Goal: Obtain resource: Obtain resource

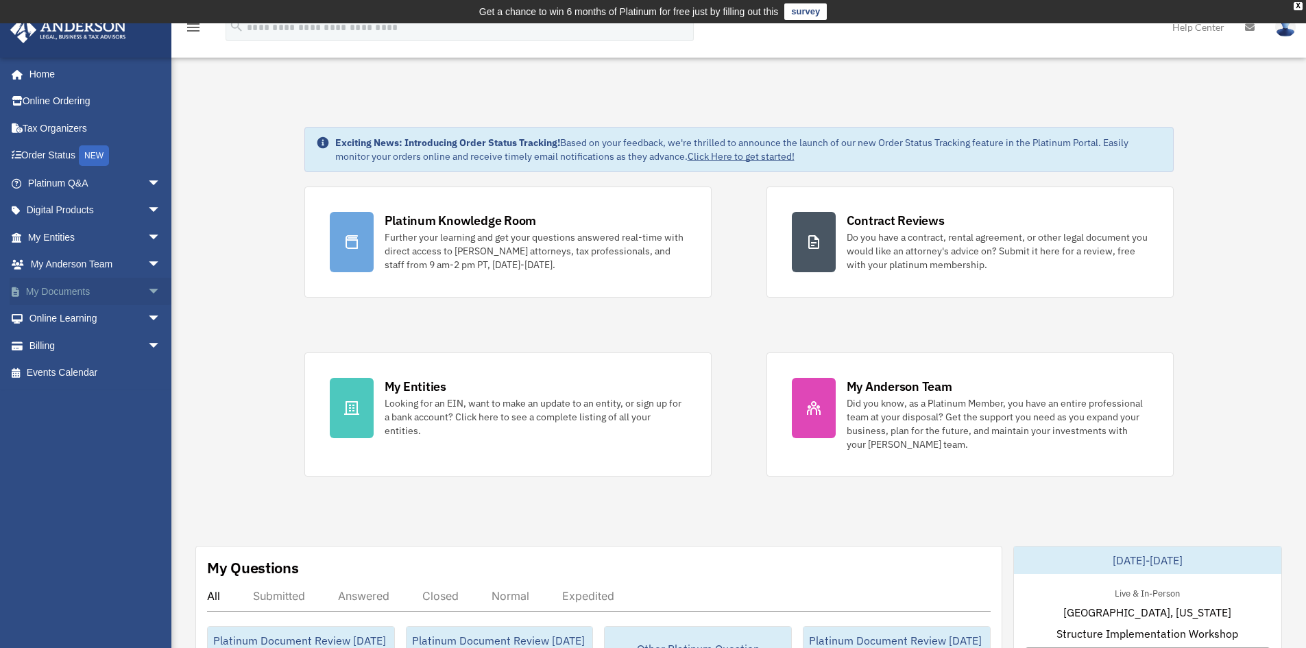
click at [147, 296] on span "arrow_drop_down" at bounding box center [160, 292] width 27 height 28
click at [101, 369] on link "Forms Library" at bounding box center [100, 372] width 162 height 27
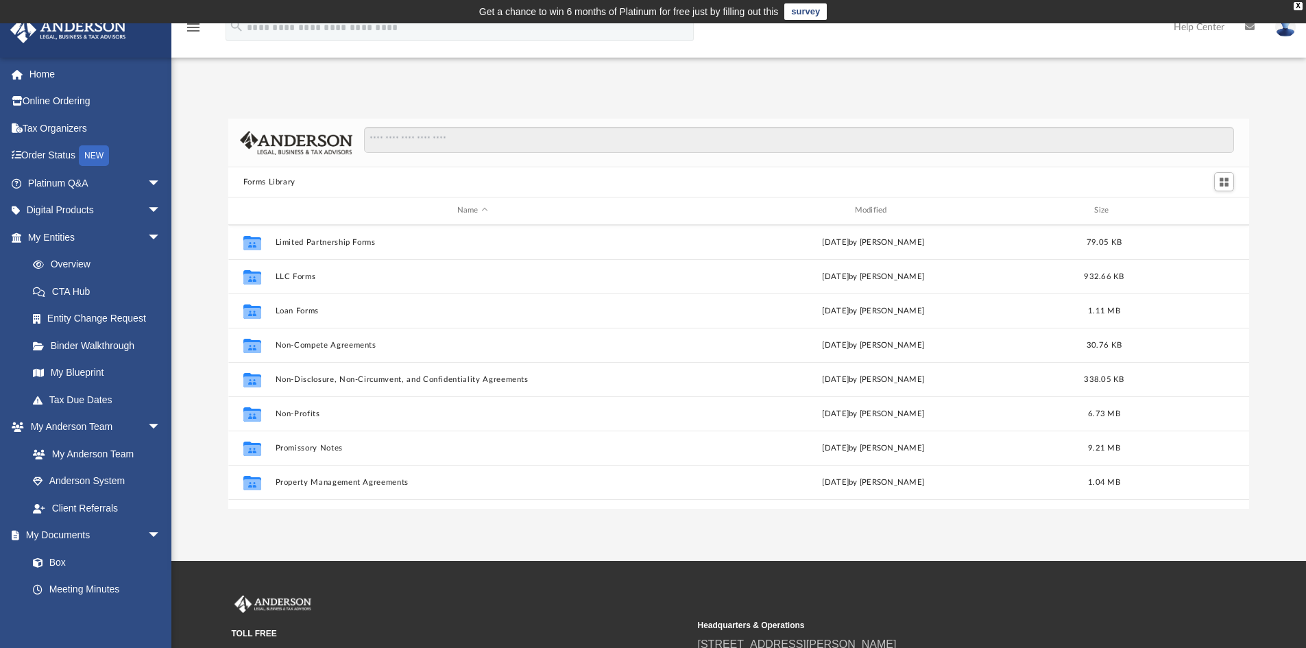
scroll to position [685, 0]
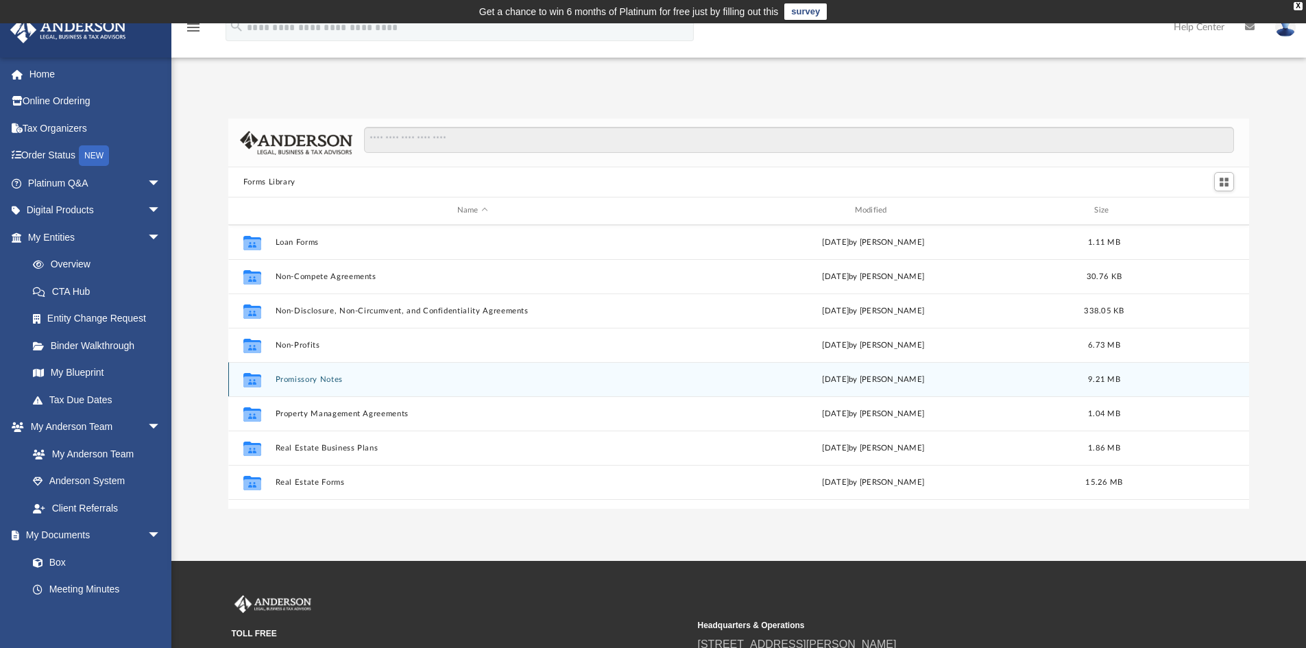
click at [313, 376] on button "Promissory Notes" at bounding box center [472, 379] width 395 height 9
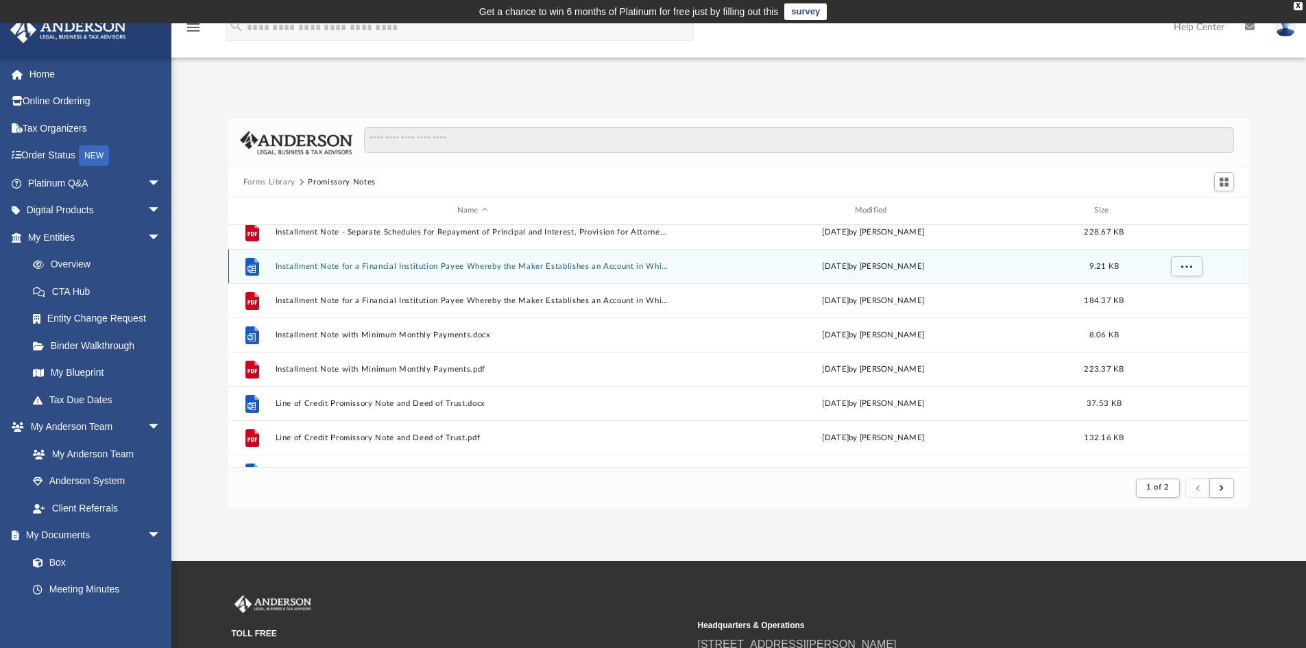
scroll to position [754, 0]
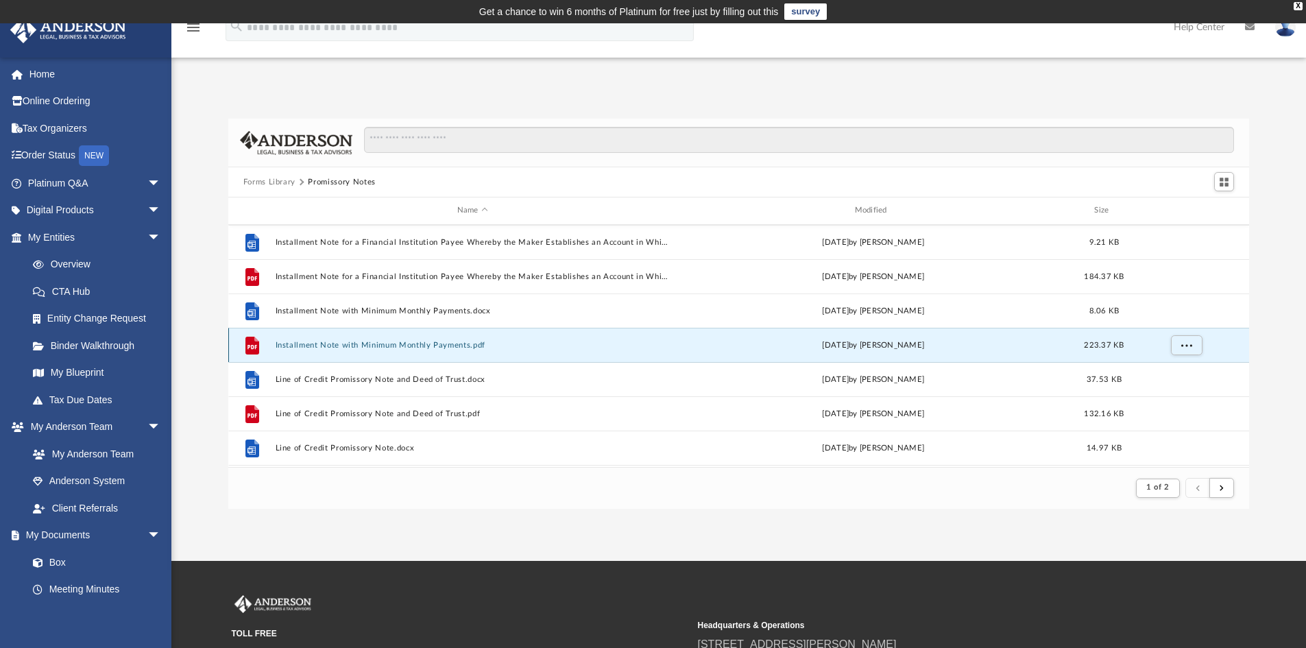
click at [305, 342] on button "Installment Note with Minimum Monthly Payments.pdf" at bounding box center [472, 345] width 395 height 9
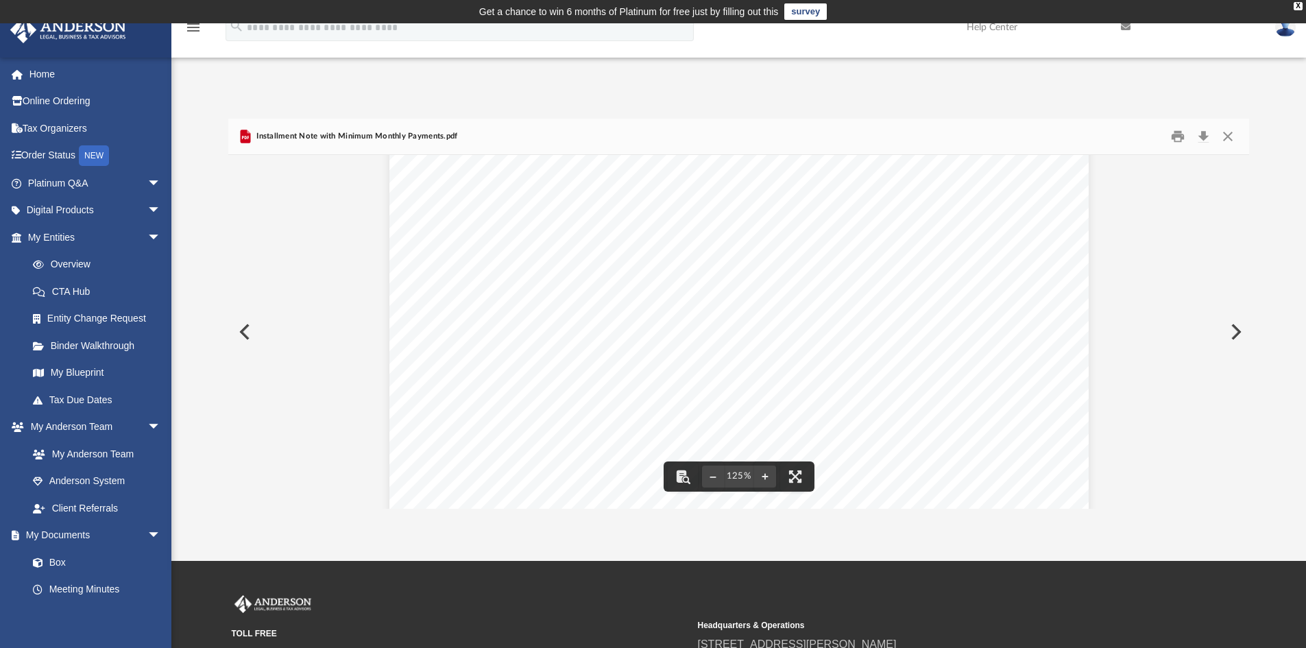
scroll to position [0, 0]
click at [1228, 138] on button "Close" at bounding box center [1227, 136] width 25 height 21
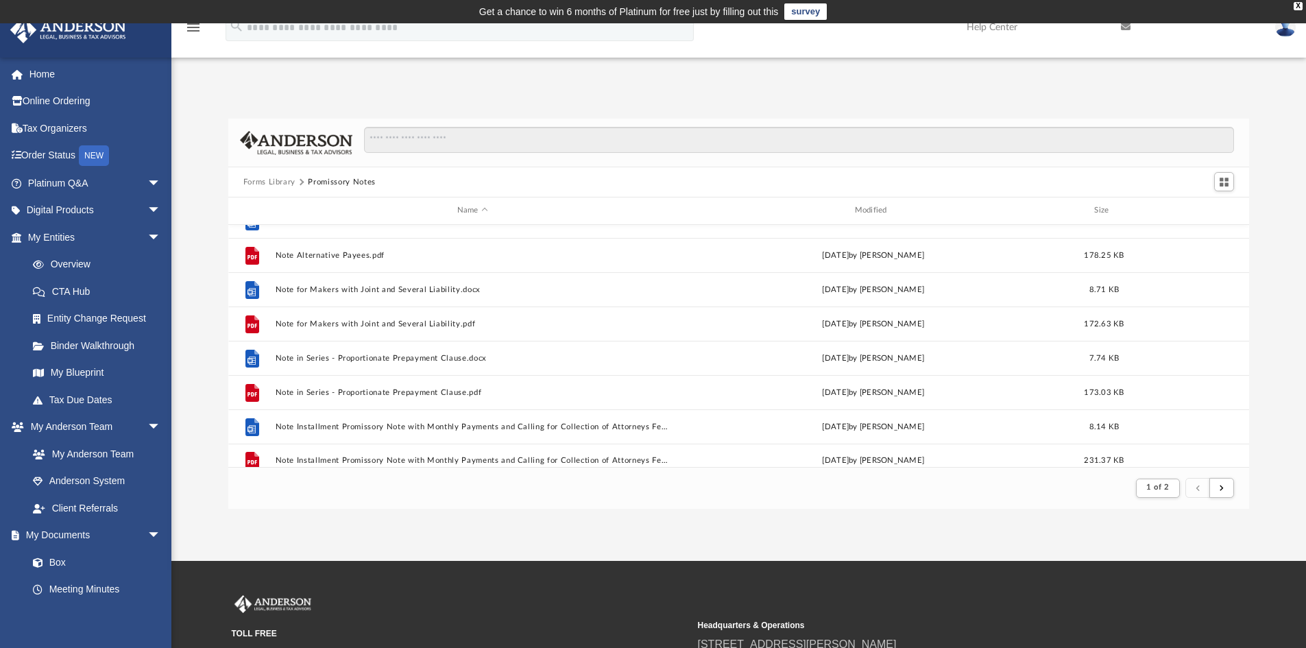
scroll to position [1472, 0]
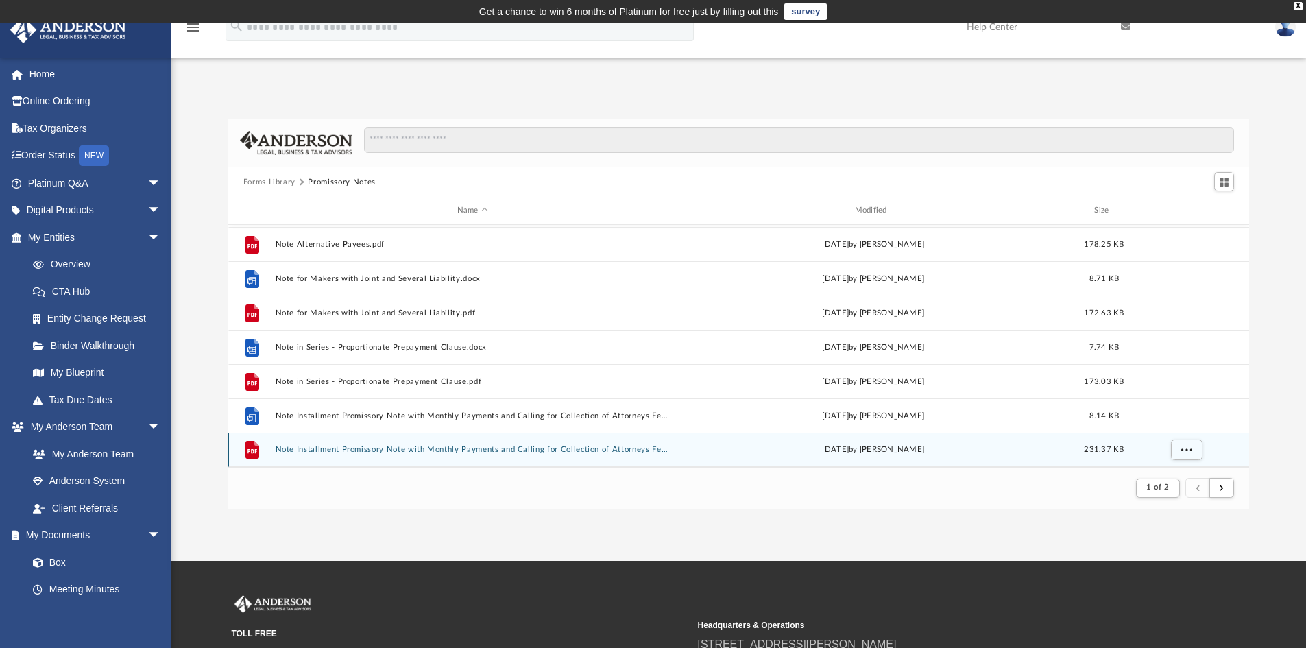
click at [387, 442] on div "File Note Installment Promissory Note with Monthly Payments and Calling for Col…" at bounding box center [738, 450] width 1021 height 34
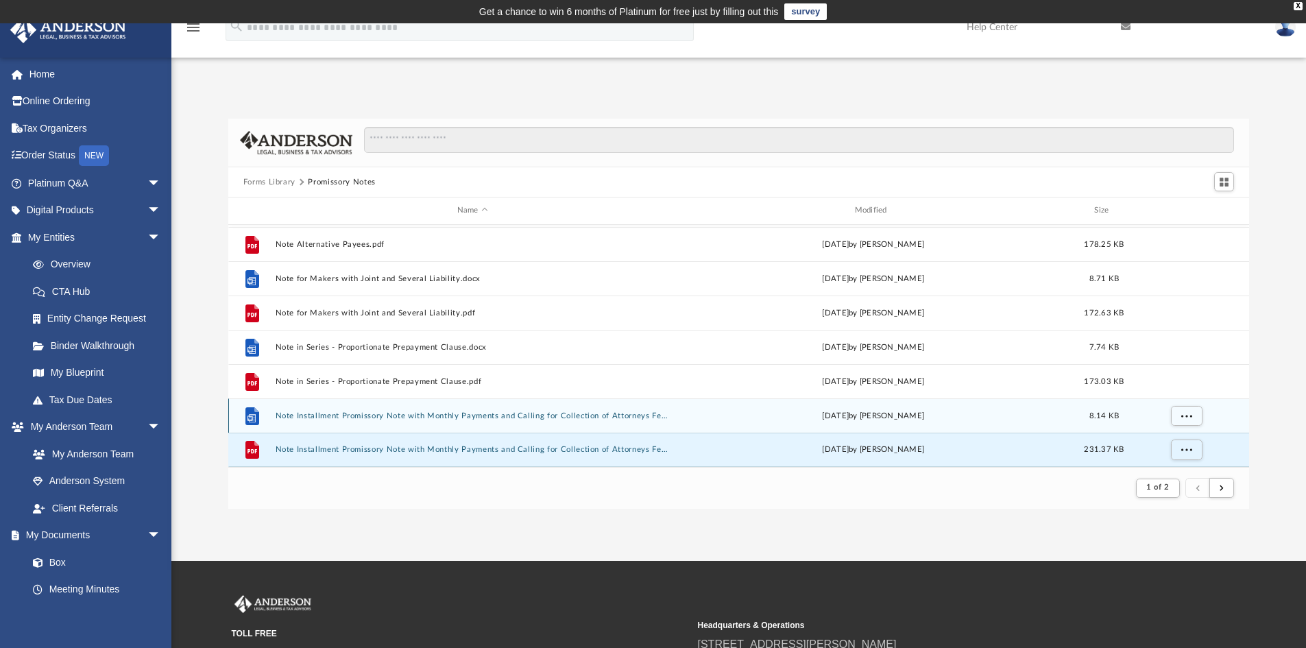
click at [346, 419] on button "Note Installment Promissory Note with Monthly Payments and Calling for Collecti…" at bounding box center [472, 415] width 395 height 9
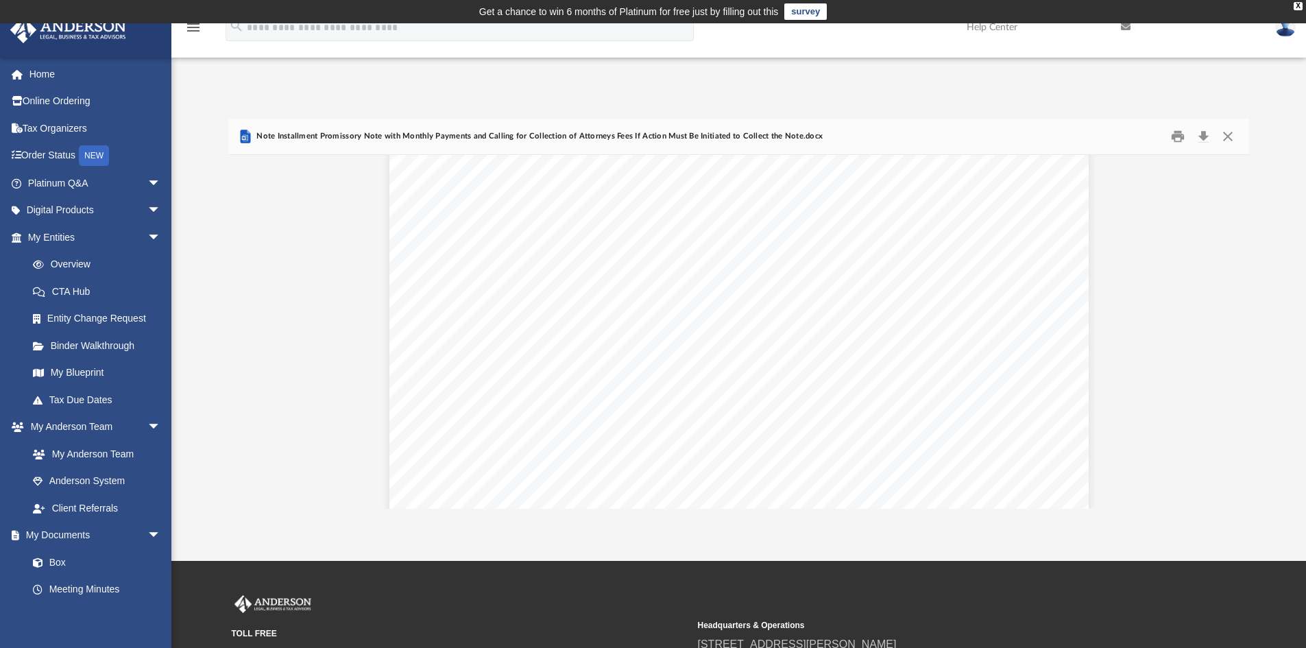
scroll to position [0, 0]
click at [1232, 132] on button "Close" at bounding box center [1227, 136] width 25 height 21
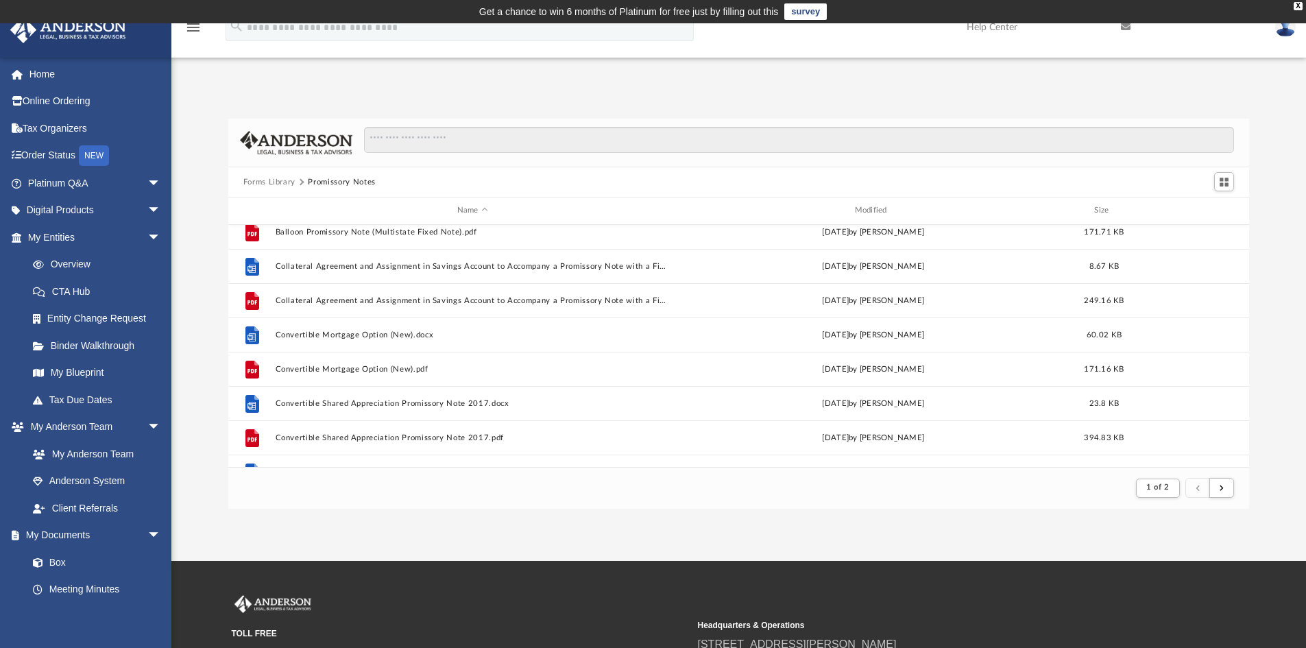
scroll to position [206, 0]
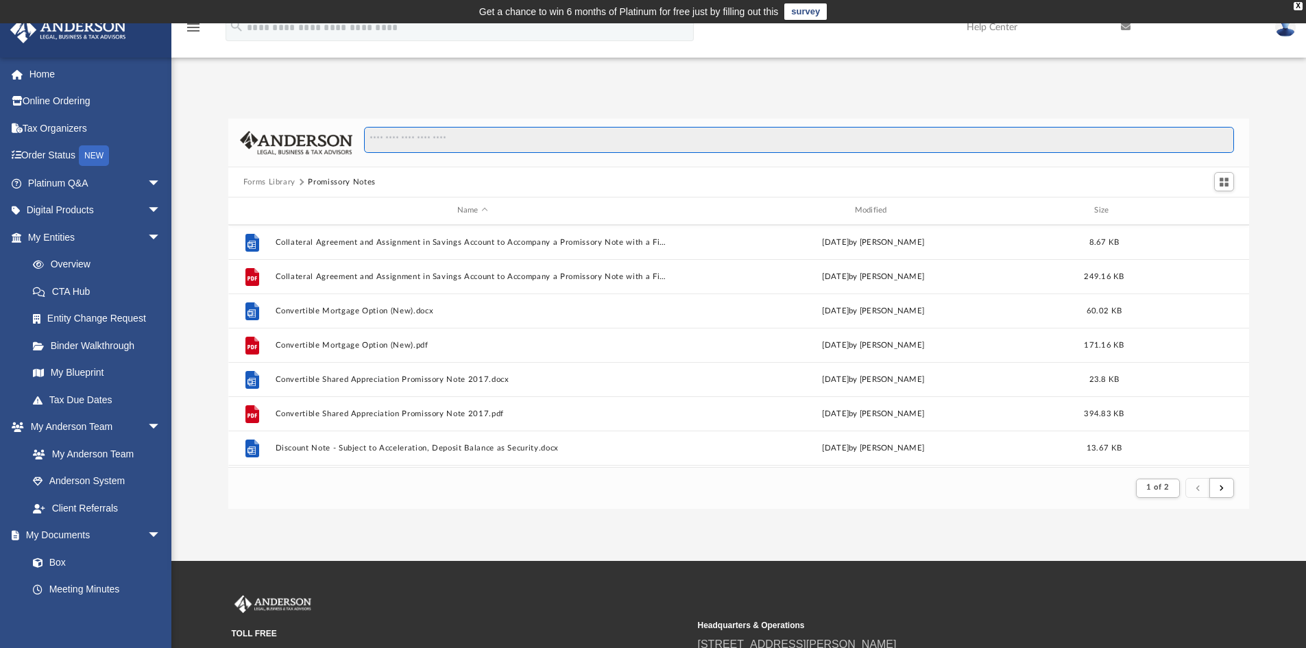
click at [476, 142] on input "Search files and folders" at bounding box center [799, 140] width 870 height 26
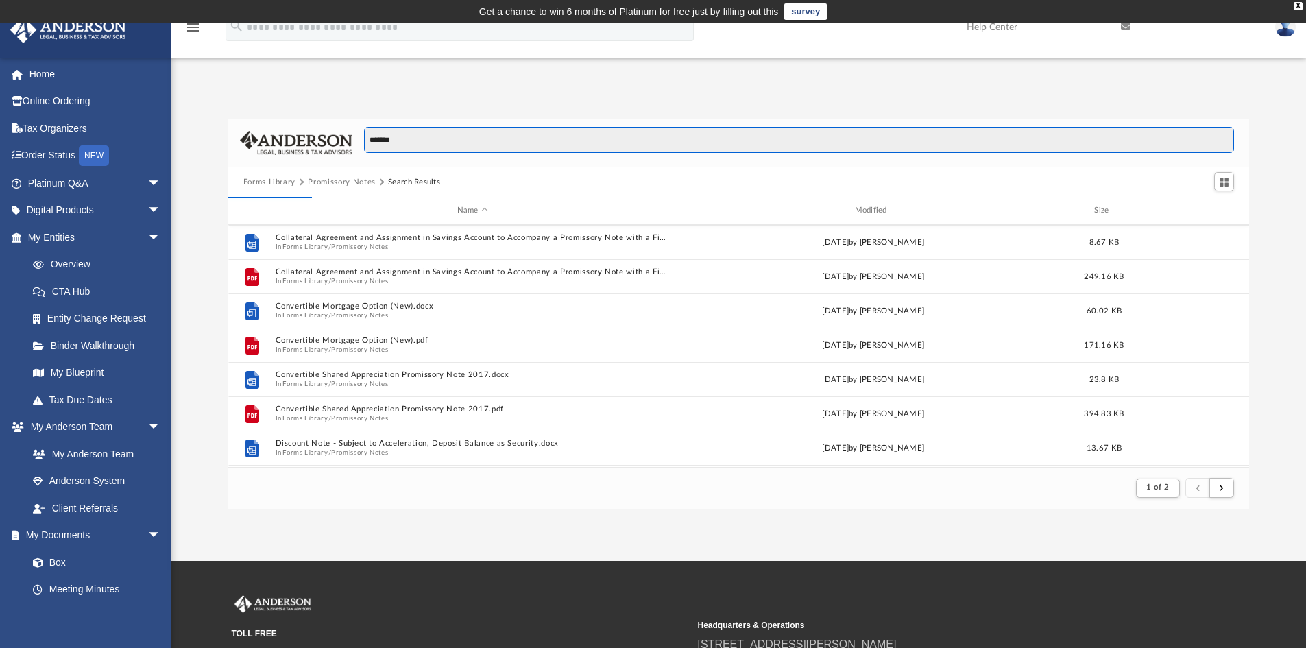
type input "*******"
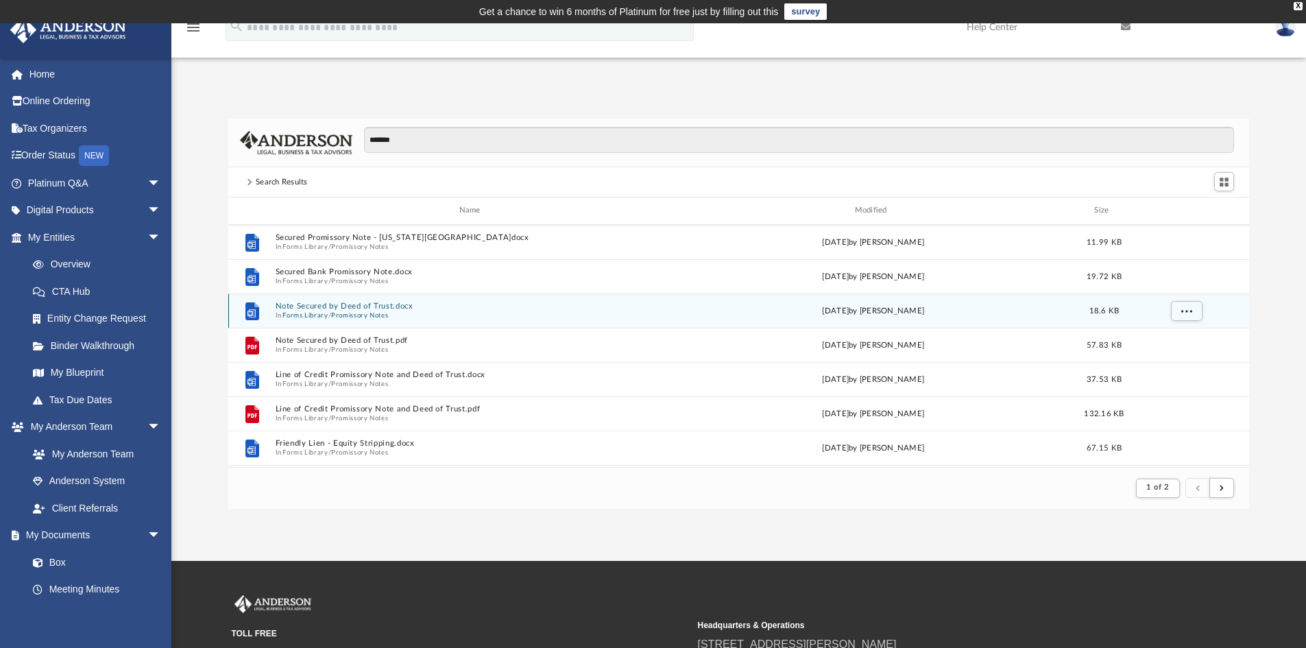
click at [327, 305] on button "Note Secured by Deed of Trust.docx" at bounding box center [472, 306] width 395 height 9
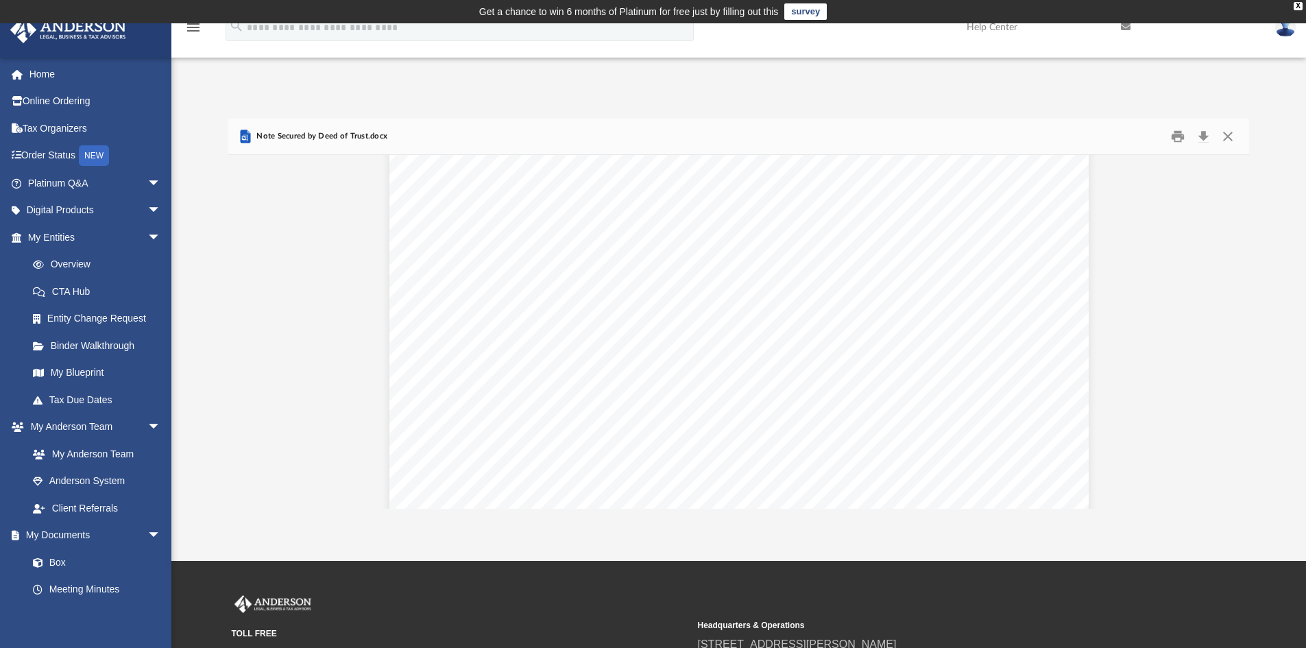
scroll to position [1223, 0]
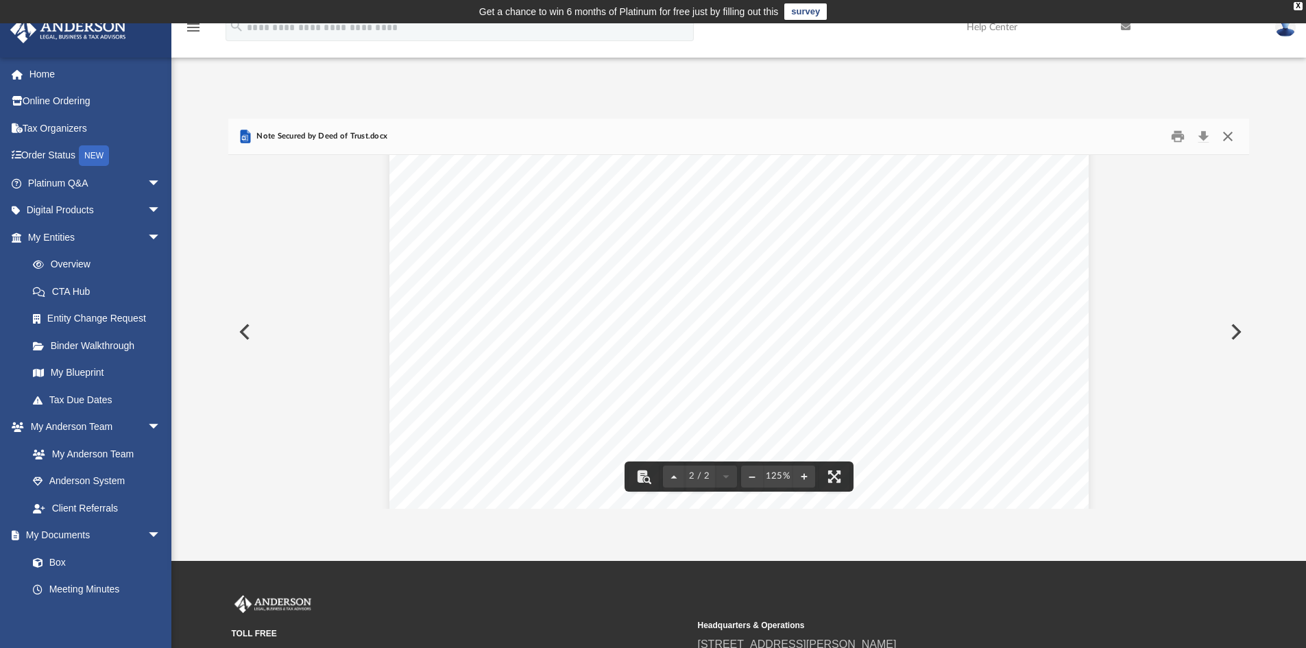
click at [1229, 131] on button "Close" at bounding box center [1227, 136] width 25 height 21
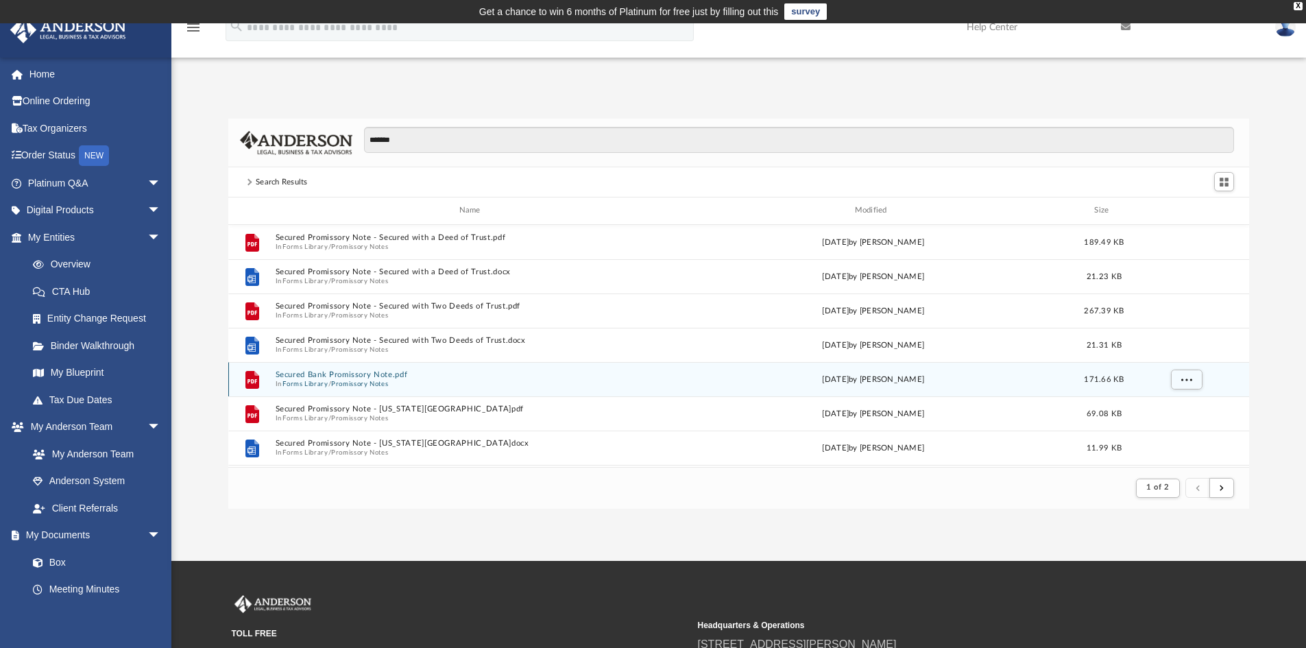
scroll to position [69, 0]
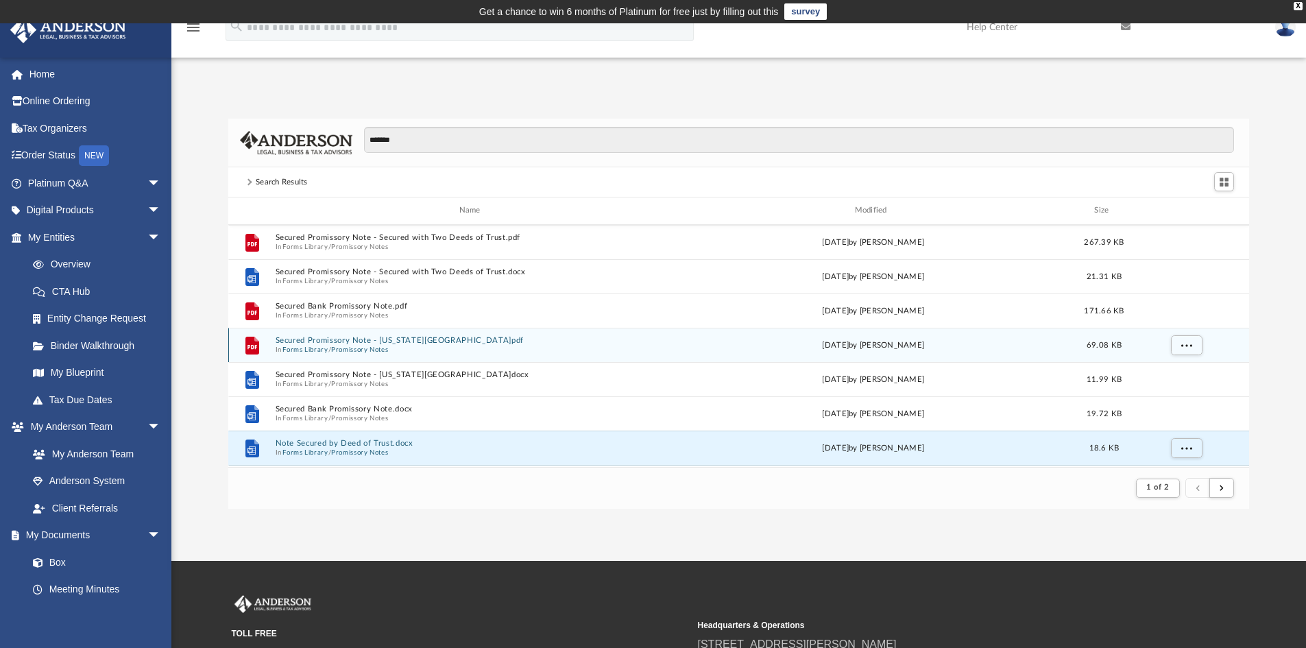
click at [313, 346] on button "Forms Library" at bounding box center [304, 349] width 45 height 9
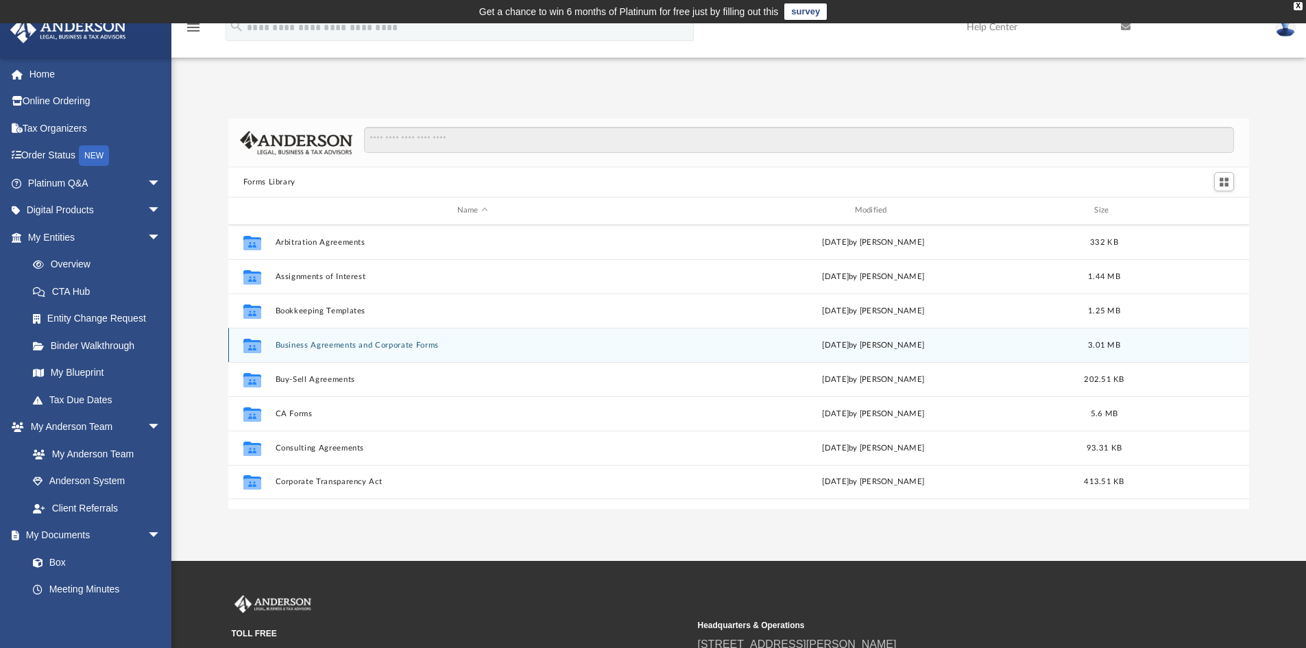
scroll to position [302, 1010]
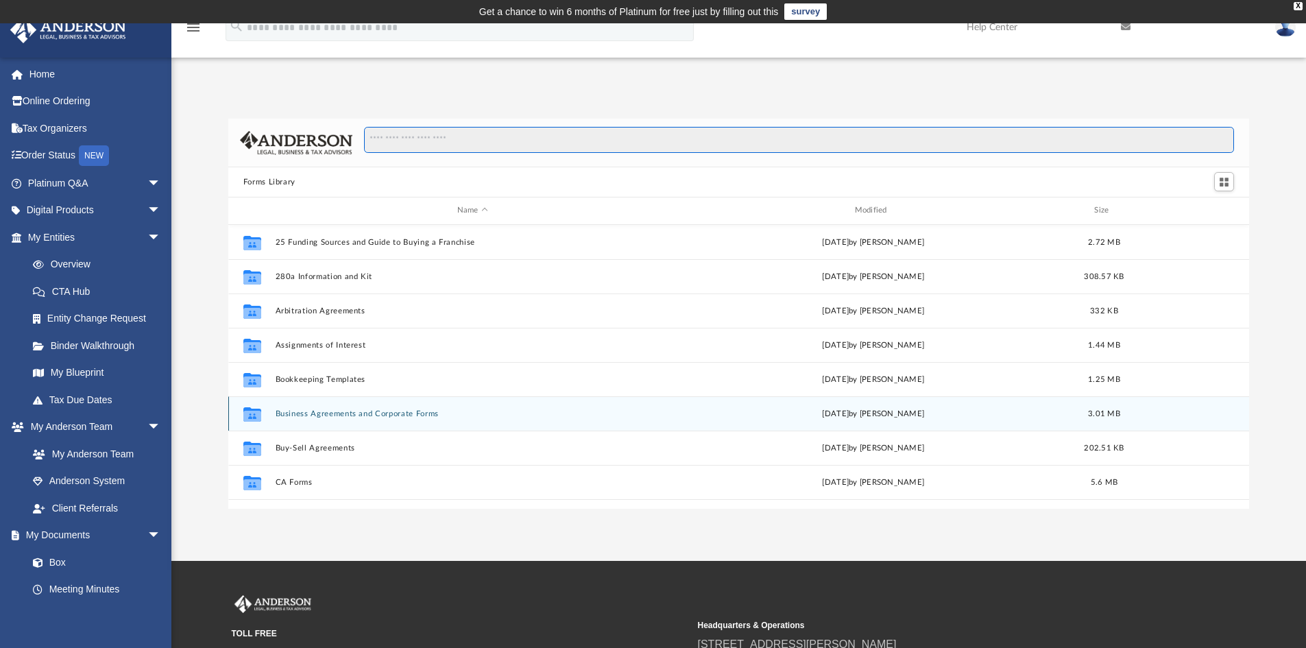
click at [472, 140] on input "Search files and folders" at bounding box center [799, 140] width 870 height 26
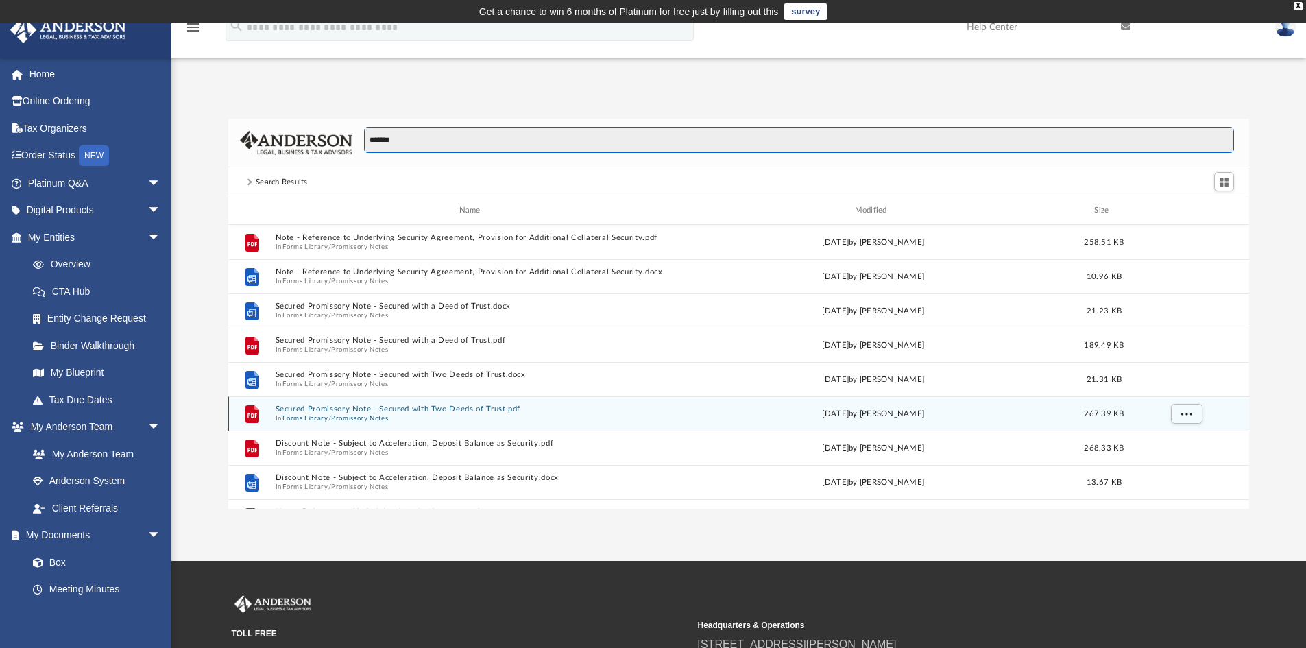
scroll to position [259, 1010]
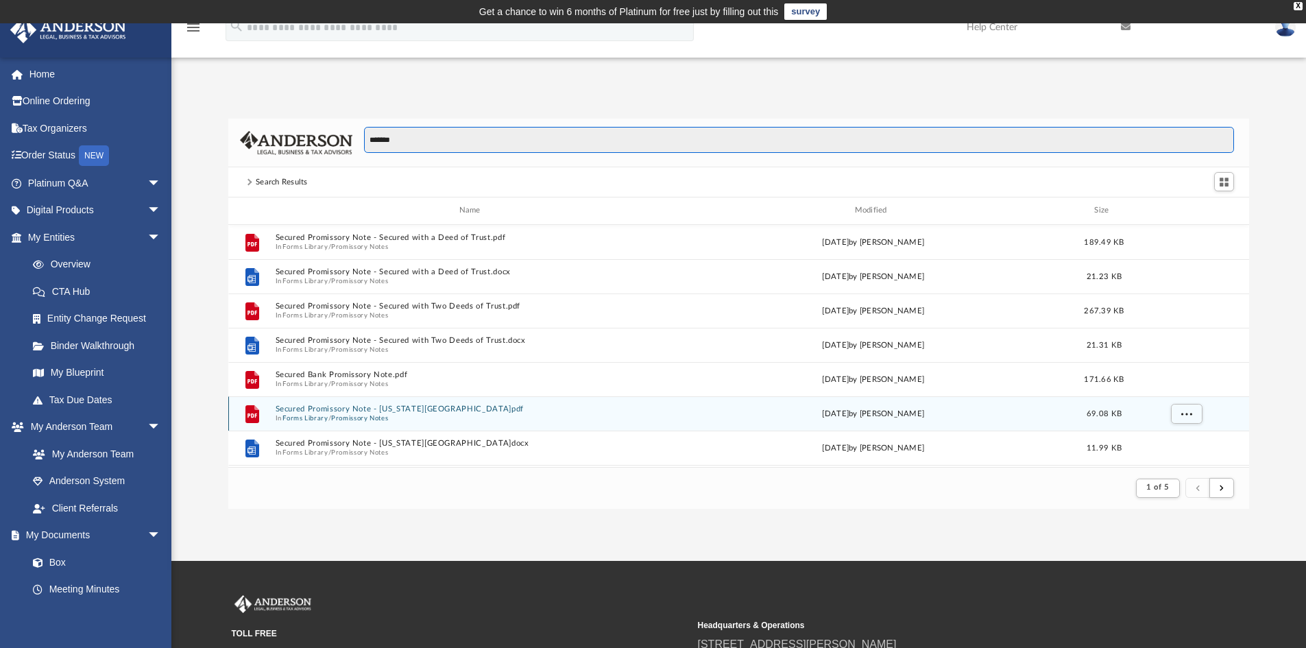
type input "*******"
click at [343, 409] on button "Secured Promissory Note - Idaho.pdf" at bounding box center [472, 408] width 395 height 9
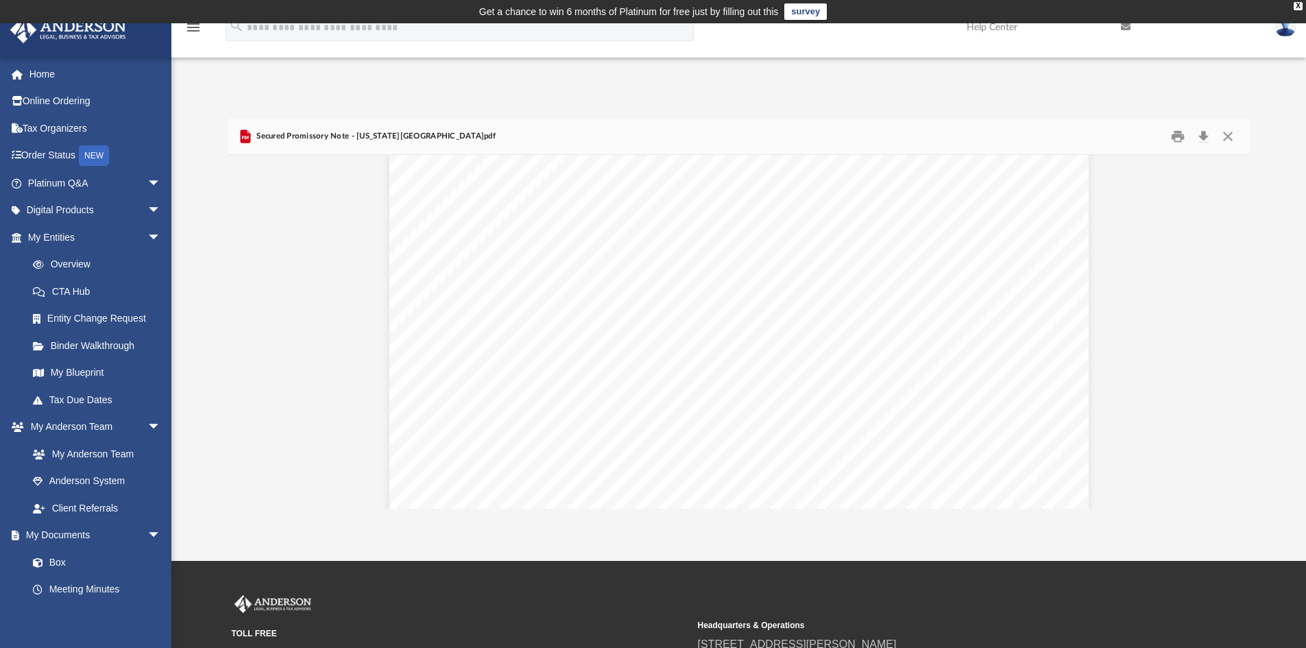
scroll to position [0, 0]
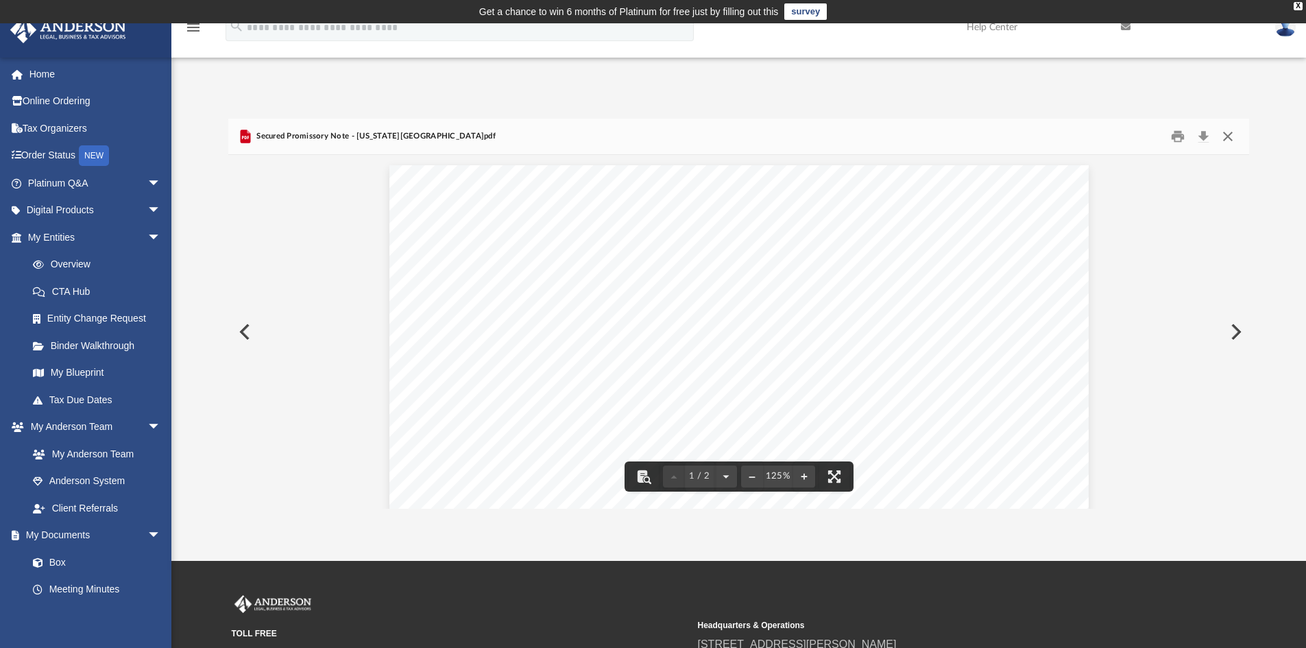
click at [1232, 136] on button "Close" at bounding box center [1227, 136] width 25 height 21
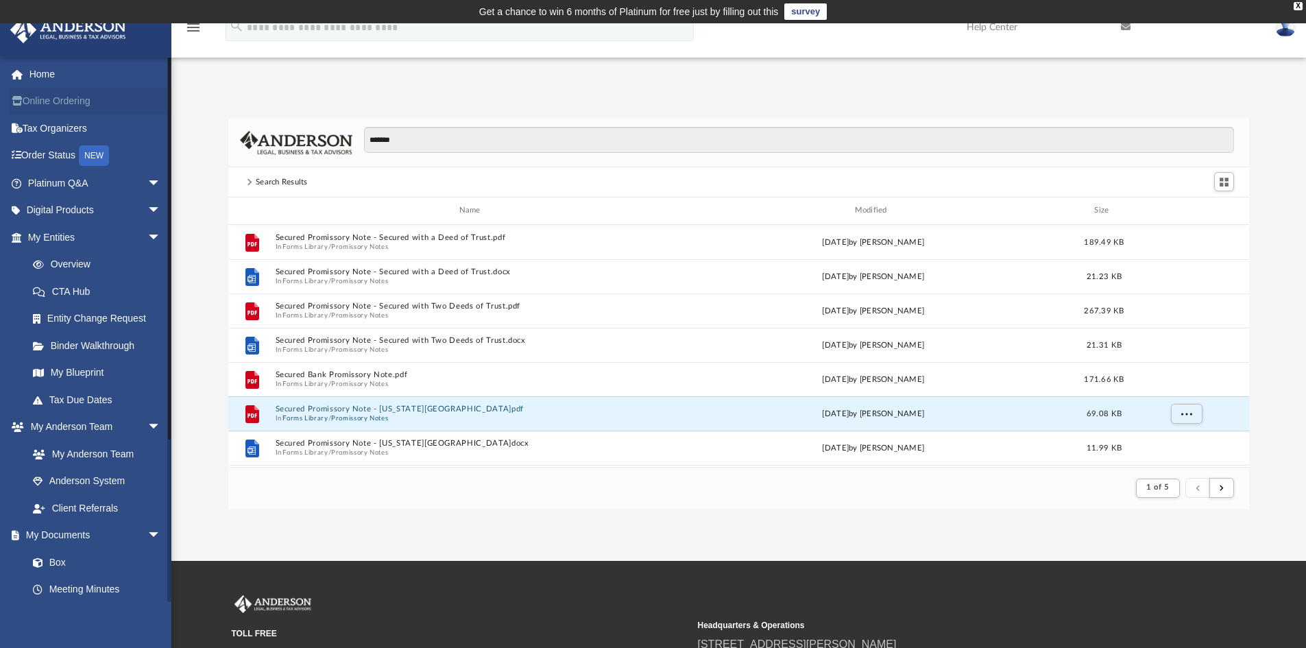
click at [64, 90] on link "Online Ordering" at bounding box center [96, 101] width 172 height 27
